Goal: Information Seeking & Learning: Learn about a topic

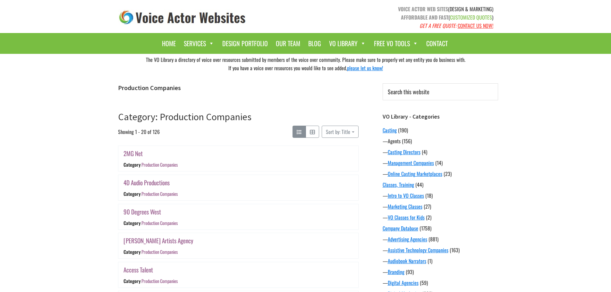
click at [397, 141] on link "Agents" at bounding box center [394, 141] width 13 height 8
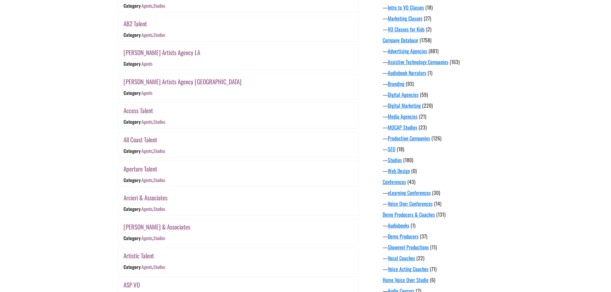
scroll to position [193, 0]
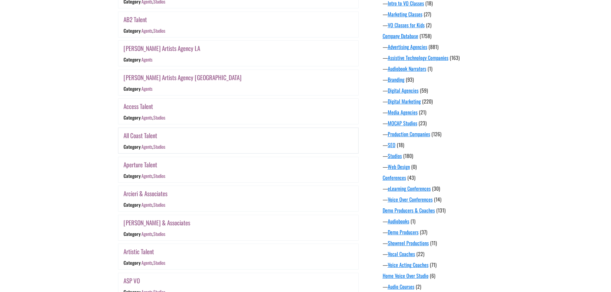
click at [127, 136] on link "All Coast Talent" at bounding box center [141, 135] width 34 height 9
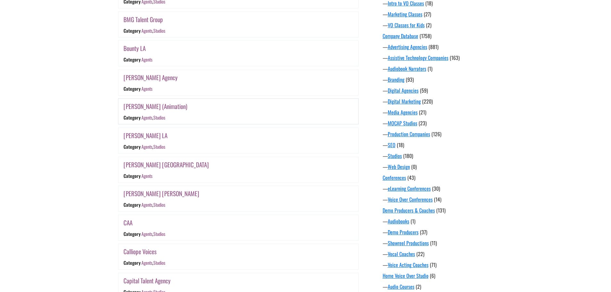
click at [127, 109] on link "BUCHWALD (Animation)" at bounding box center [156, 106] width 64 height 9
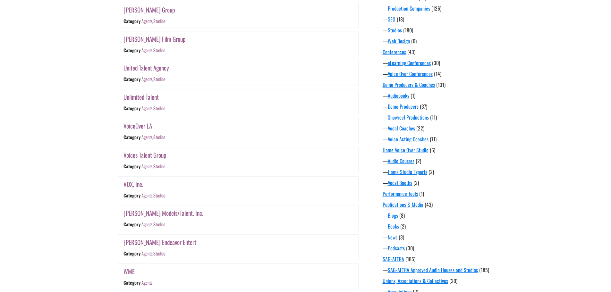
scroll to position [350, 0]
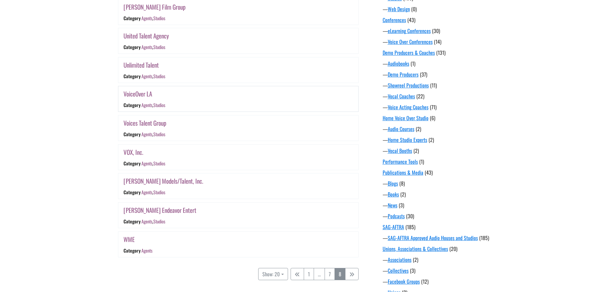
click at [130, 96] on link "VoiceOver LA" at bounding box center [138, 93] width 29 height 9
click at [134, 124] on link "Voices Talent Group" at bounding box center [145, 122] width 43 height 9
click at [134, 182] on link "[PERSON_NAME] Models/Talent, Inc." at bounding box center [164, 181] width 80 height 9
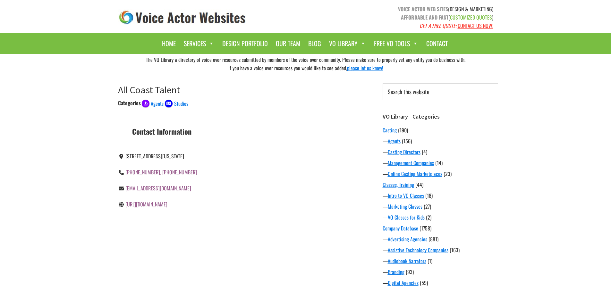
click at [153, 203] on link "http://www.allcoasttalent.com" at bounding box center [146, 205] width 42 height 8
click at [136, 208] on link "http://www.buchwald.com" at bounding box center [162, 205] width 74 height 8
click at [151, 205] on link "http://www.fostertalent.com" at bounding box center [146, 205] width 42 height 8
click at [146, 206] on link "http://www.nvtalent.com" at bounding box center [146, 205] width 42 height 8
click at [148, 206] on link "[URL][DOMAIN_NAME]" at bounding box center [146, 205] width 42 height 8
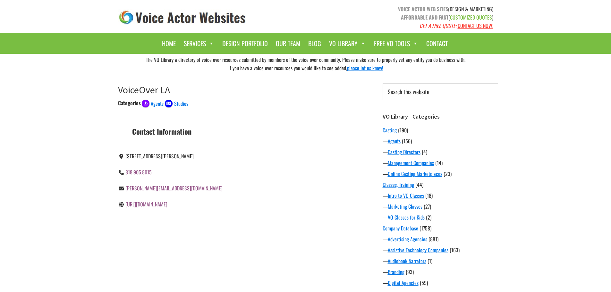
click at [146, 208] on link "http://www.voiceoverla.com" at bounding box center [146, 205] width 42 height 8
click at [146, 208] on link "http://www.voicestalentgroup.com" at bounding box center [146, 205] width 42 height 8
click at [143, 205] on link "[URL][DOMAIN_NAME][PERSON_NAME]" at bounding box center [162, 205] width 74 height 8
